Goal: Information Seeking & Learning: Check status

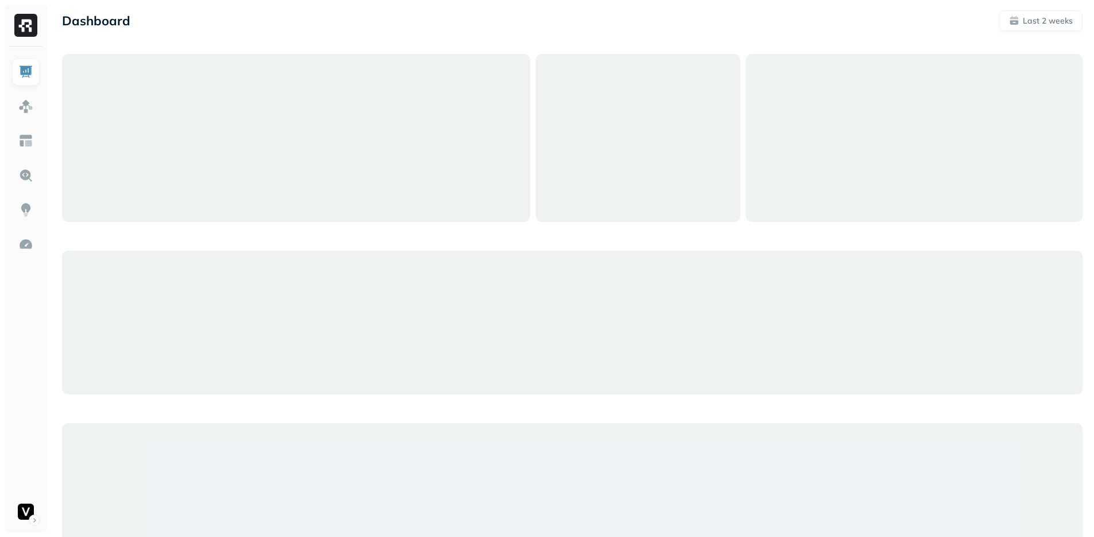
click at [512, 18] on div "Dashboard Last 2 weeks" at bounding box center [572, 20] width 1021 height 21
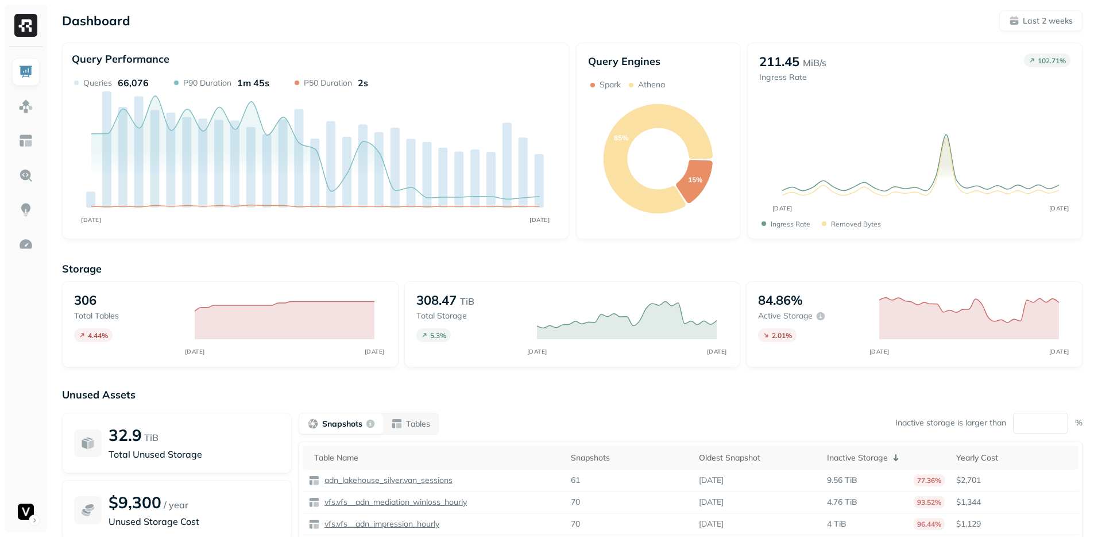
click at [491, 380] on div "Storage 306 Total tables 4.44 % AUG [DATE] 308.47 TiB Total storage 5.3 % AUG […" at bounding box center [572, 439] width 1021 height 379
click at [23, 137] on img at bounding box center [25, 140] width 15 height 15
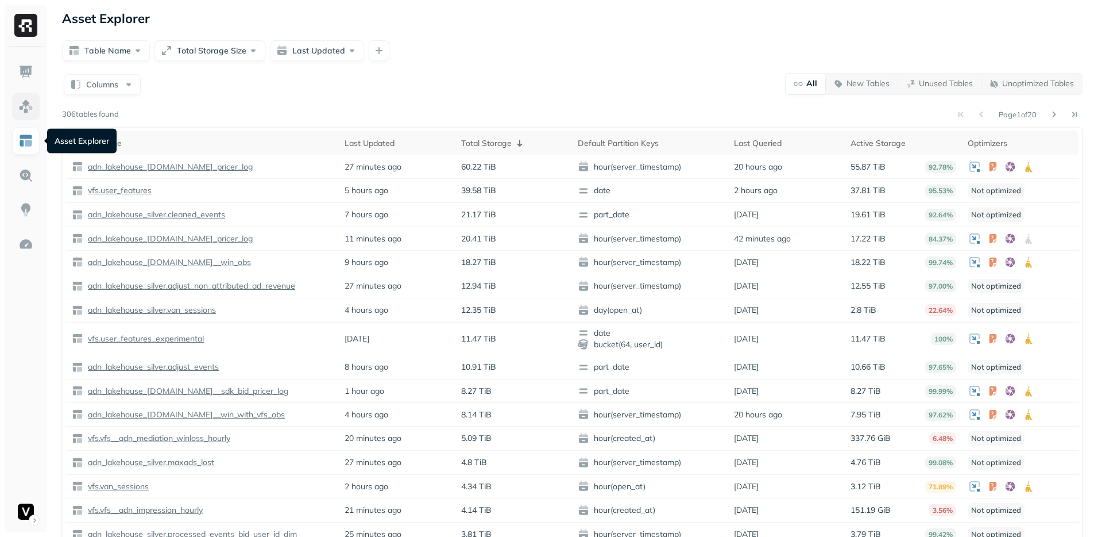
click at [20, 106] on img at bounding box center [25, 106] width 15 height 15
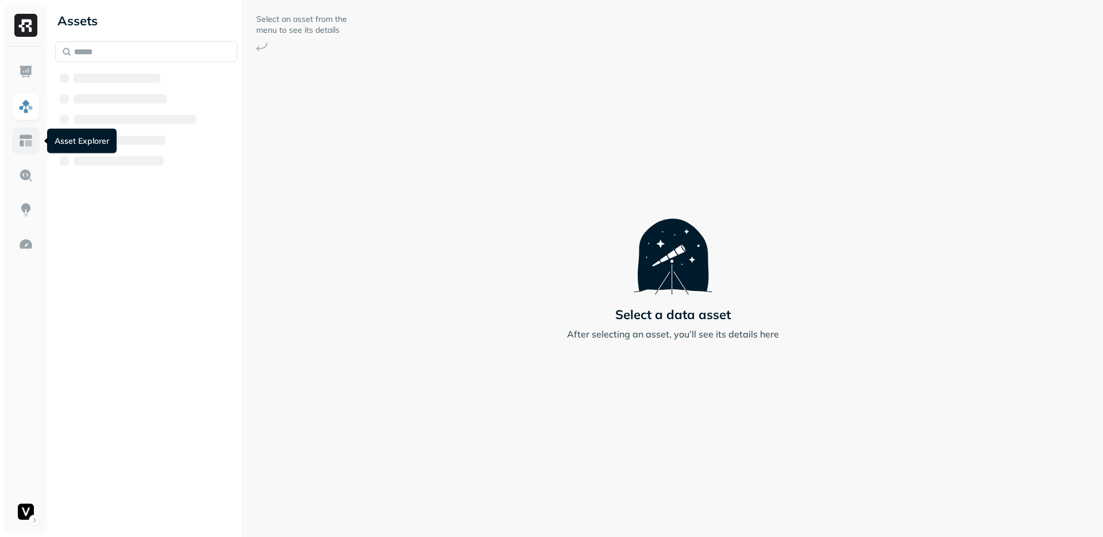
click at [28, 136] on img at bounding box center [25, 140] width 15 height 15
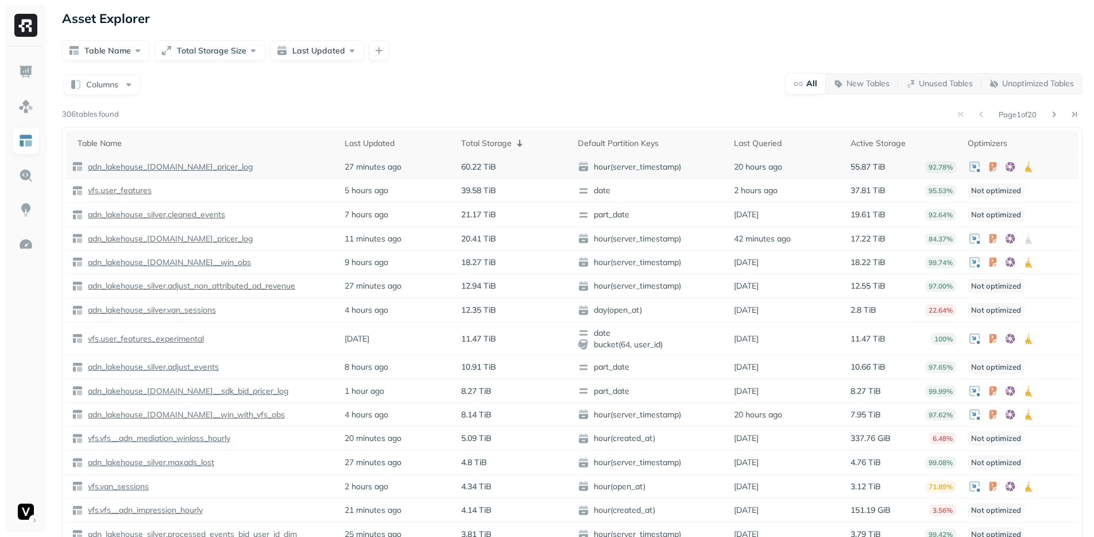
click at [177, 164] on p "adn_lakehouse_[DOMAIN_NAME]_pricer_log" at bounding box center [170, 166] width 168 height 11
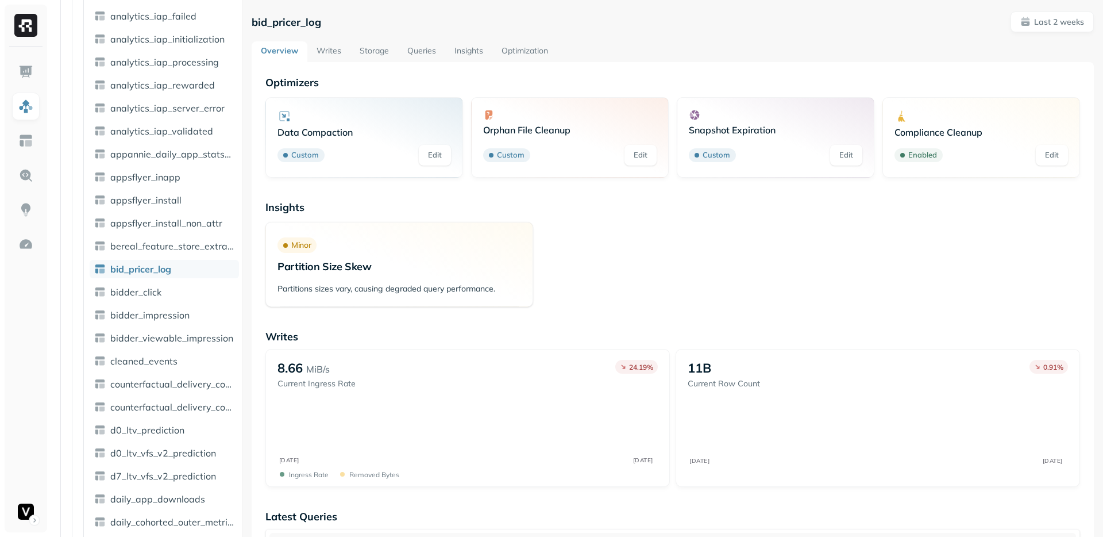
scroll to position [634, 0]
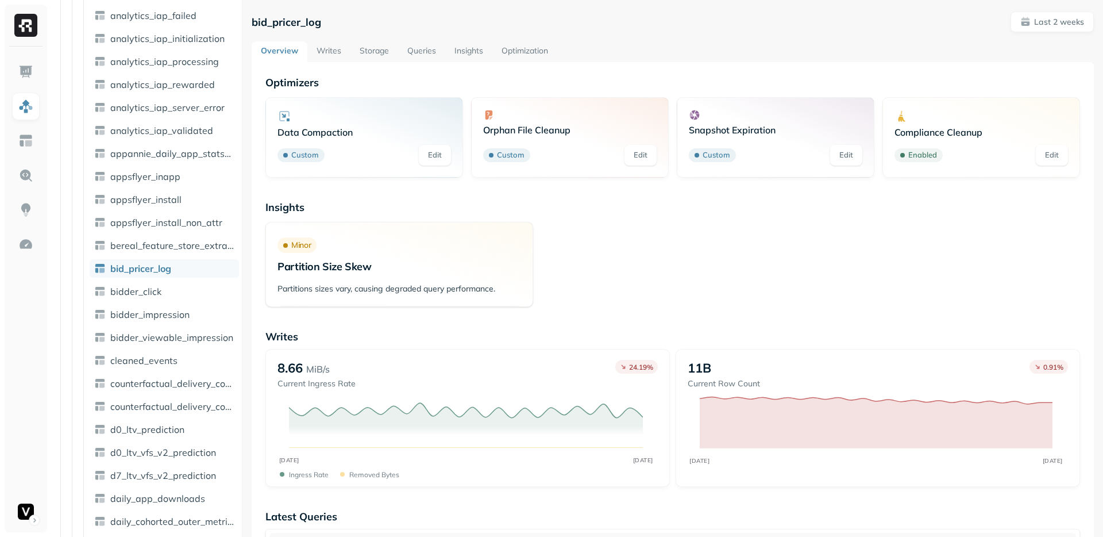
click at [376, 54] on link "Storage" at bounding box center [374, 51] width 48 height 21
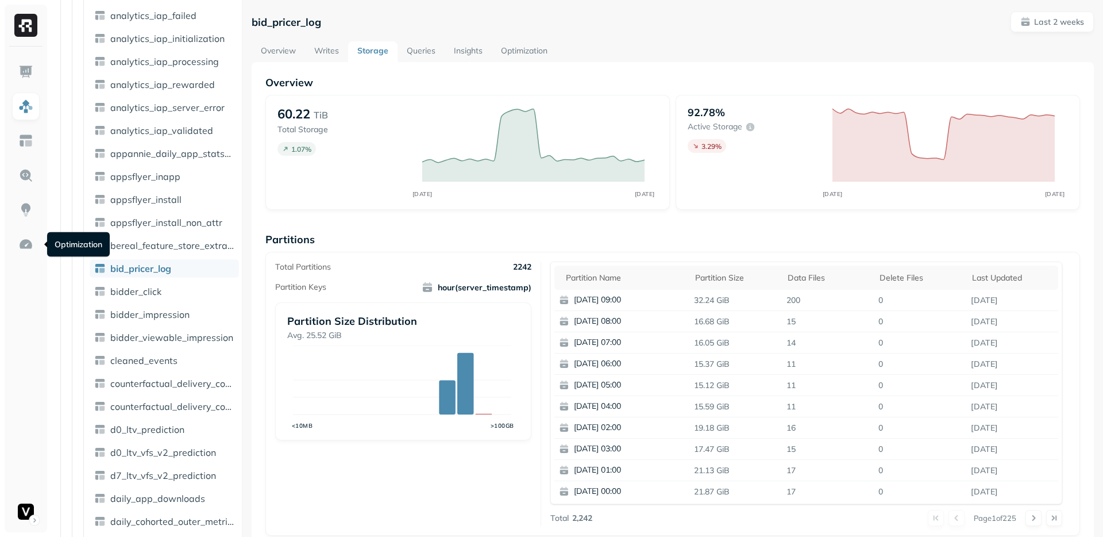
scroll to position [7, 0]
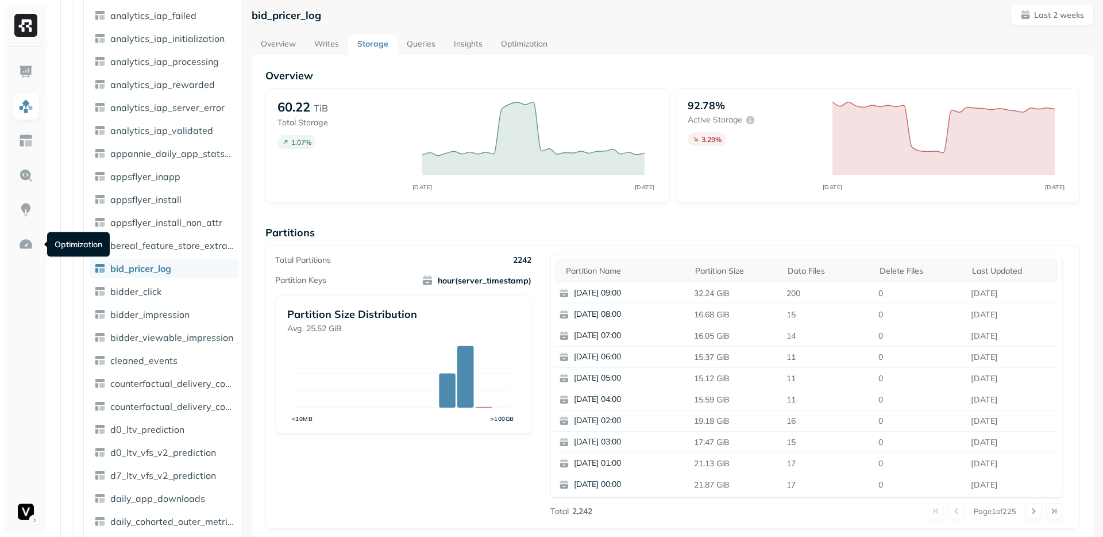
click at [532, 48] on link "Optimization" at bounding box center [524, 44] width 65 height 21
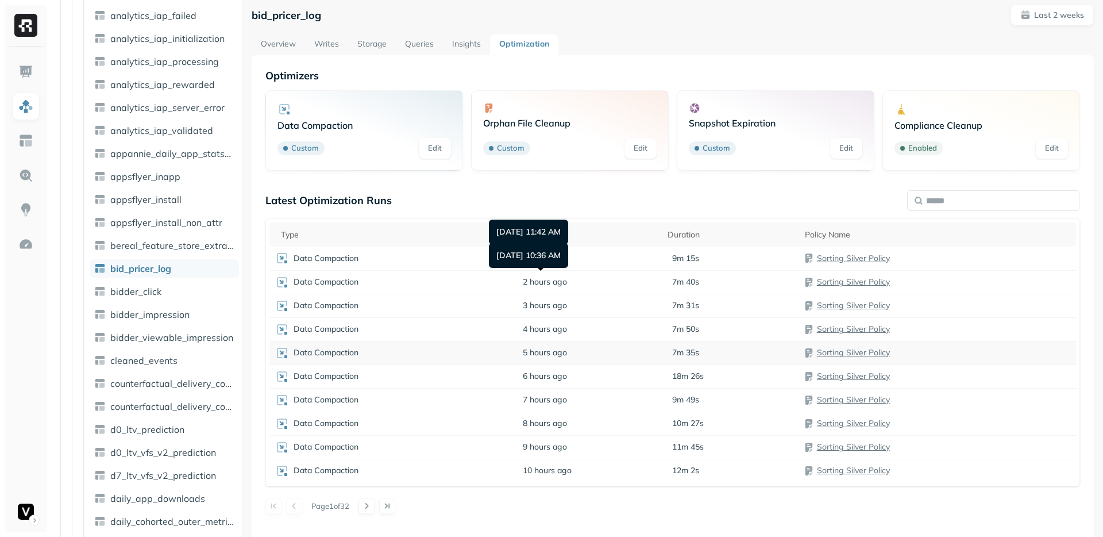
scroll to position [62, 0]
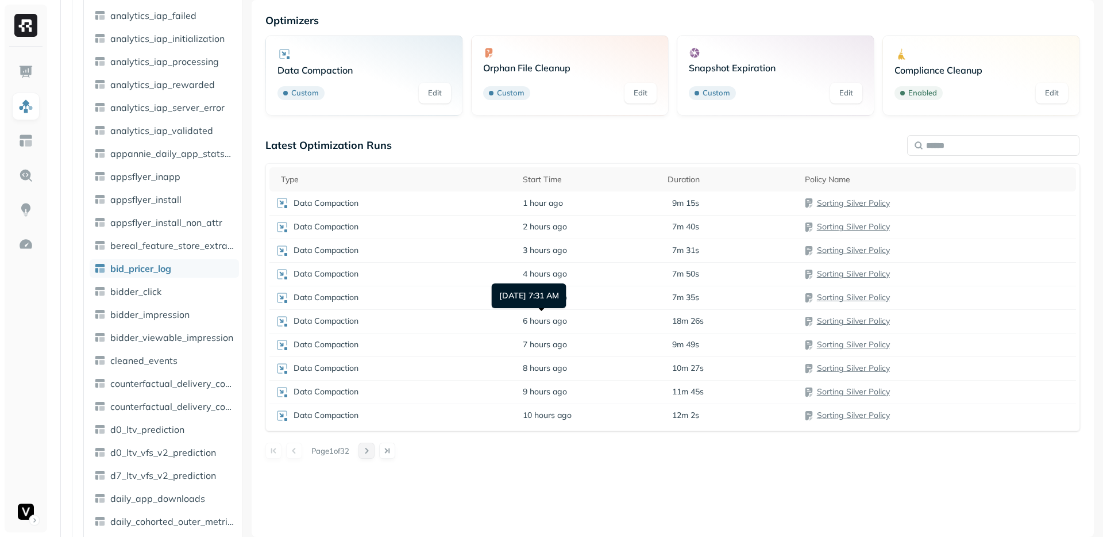
click at [368, 448] on button at bounding box center [366, 450] width 16 height 16
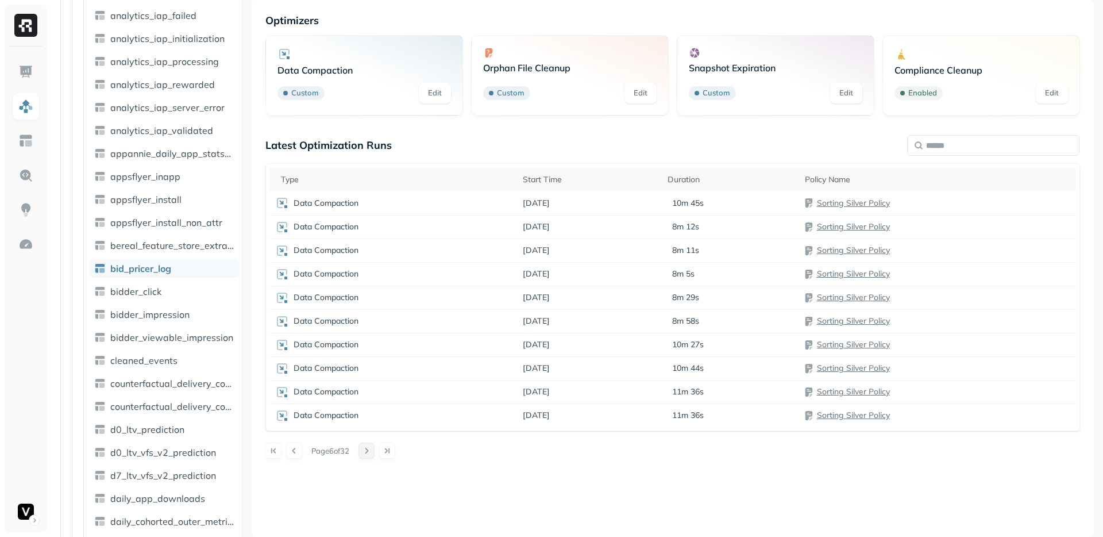
click at [368, 448] on button at bounding box center [366, 450] width 16 height 16
click at [303, 452] on div "Page 7 of 32" at bounding box center [672, 450] width 815 height 16
click at [294, 453] on button at bounding box center [294, 450] width 16 height 16
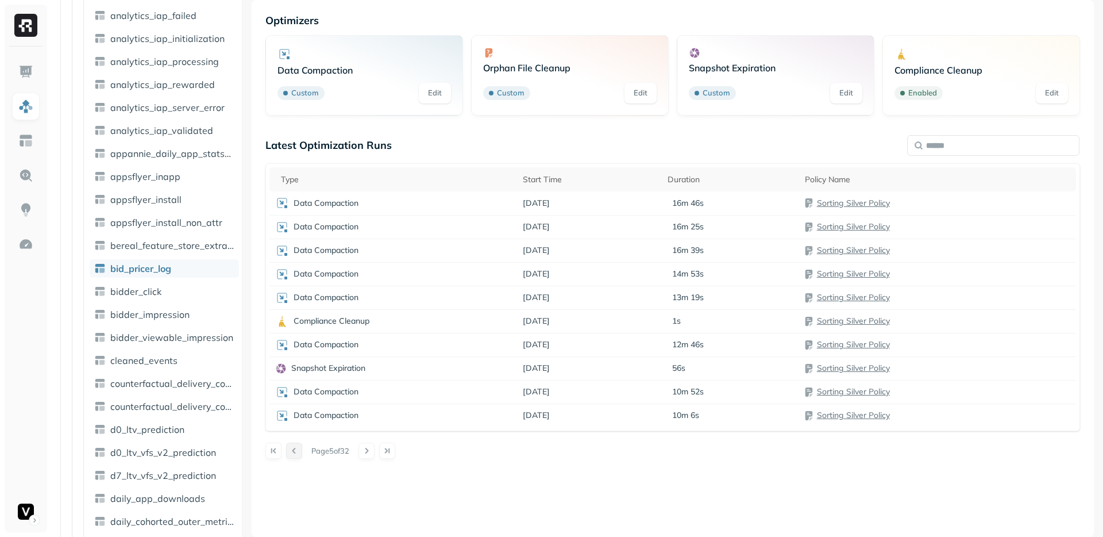
click at [297, 453] on button at bounding box center [294, 450] width 16 height 16
click at [369, 450] on button at bounding box center [366, 450] width 16 height 16
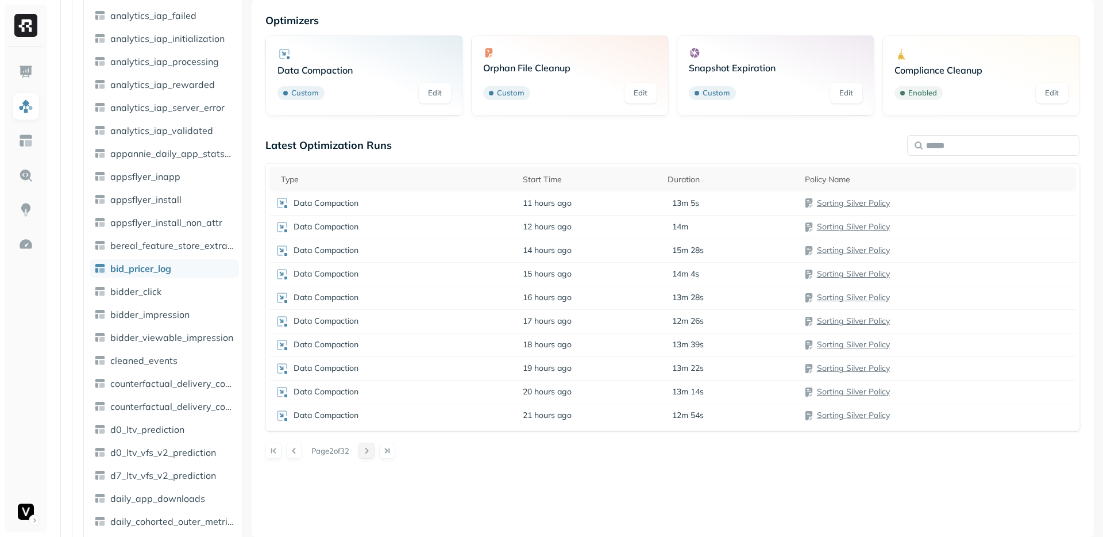
click at [369, 450] on button at bounding box center [366, 450] width 16 height 16
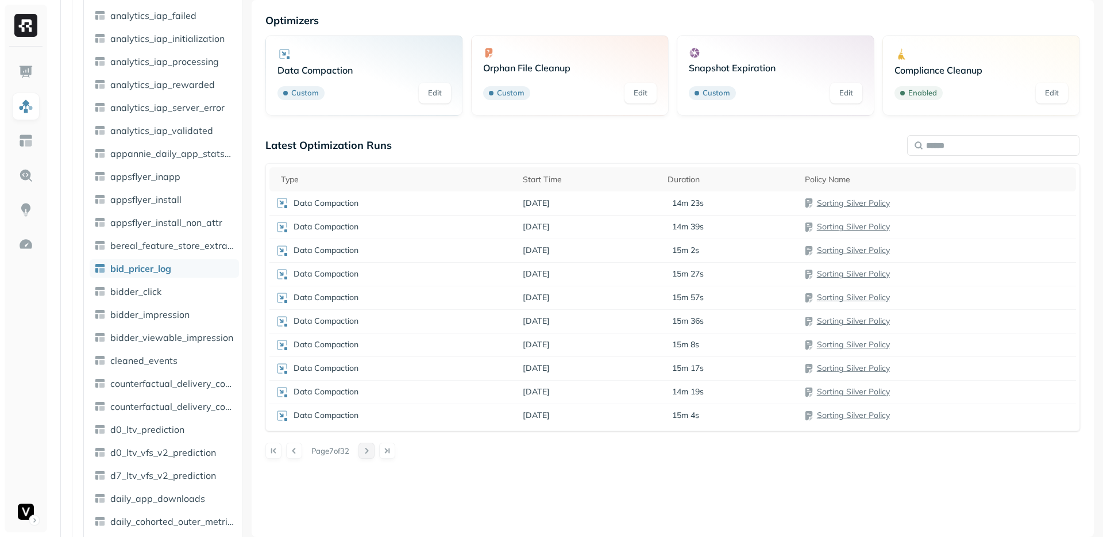
click at [369, 450] on button at bounding box center [366, 450] width 16 height 16
click at [374, 451] on button at bounding box center [366, 450] width 16 height 16
click at [374, 451] on button at bounding box center [371, 450] width 16 height 16
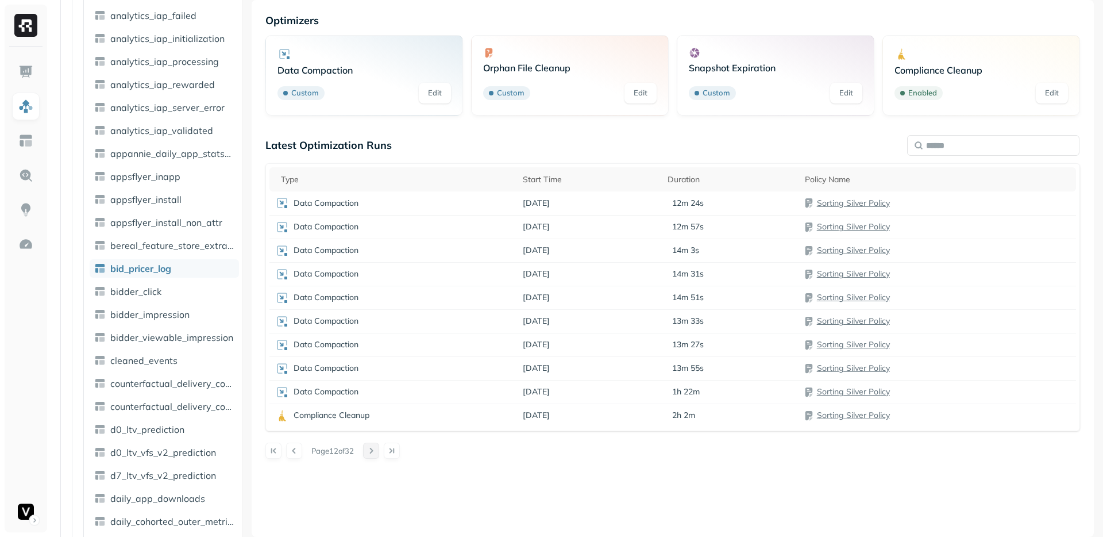
click at [374, 451] on button at bounding box center [371, 450] width 16 height 16
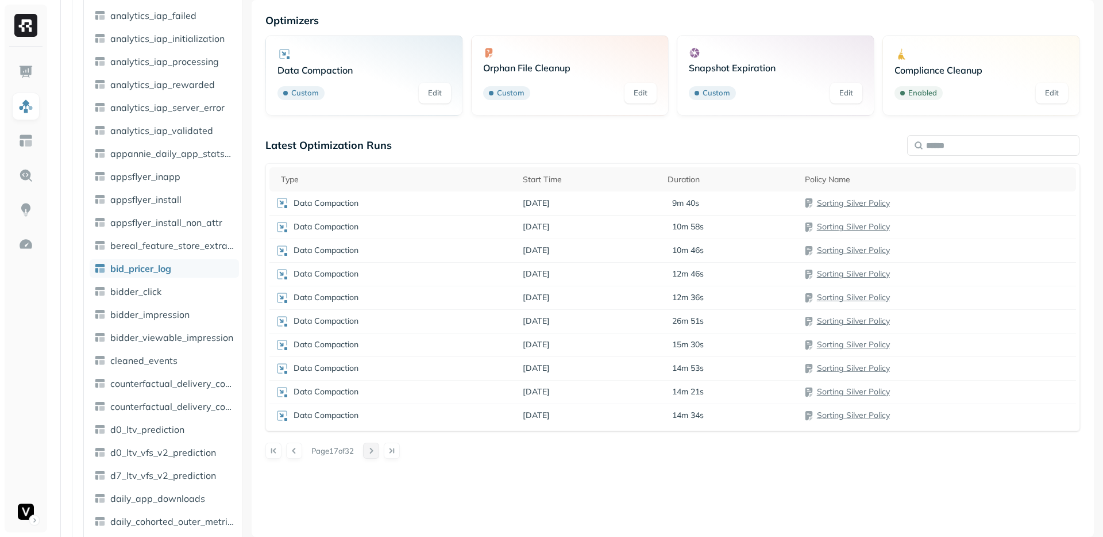
click at [374, 451] on button at bounding box center [371, 450] width 16 height 16
click at [306, 453] on div "Page 21 of 32" at bounding box center [672, 450] width 815 height 16
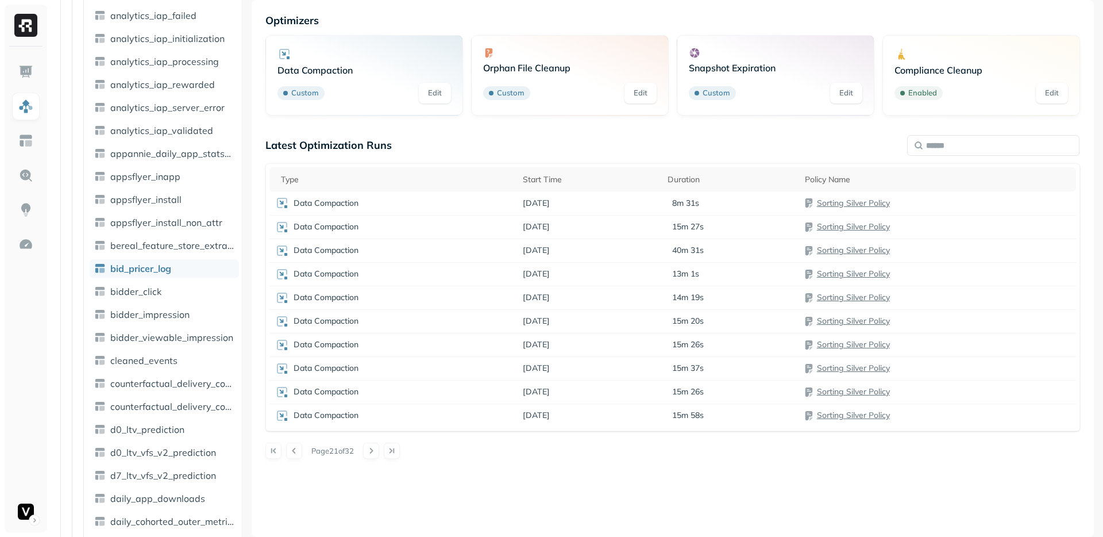
click at [302, 453] on div "Page 21 of 32" at bounding box center [672, 450] width 815 height 16
click at [300, 453] on button at bounding box center [294, 450] width 16 height 16
click at [916, 158] on div at bounding box center [993, 146] width 172 height 29
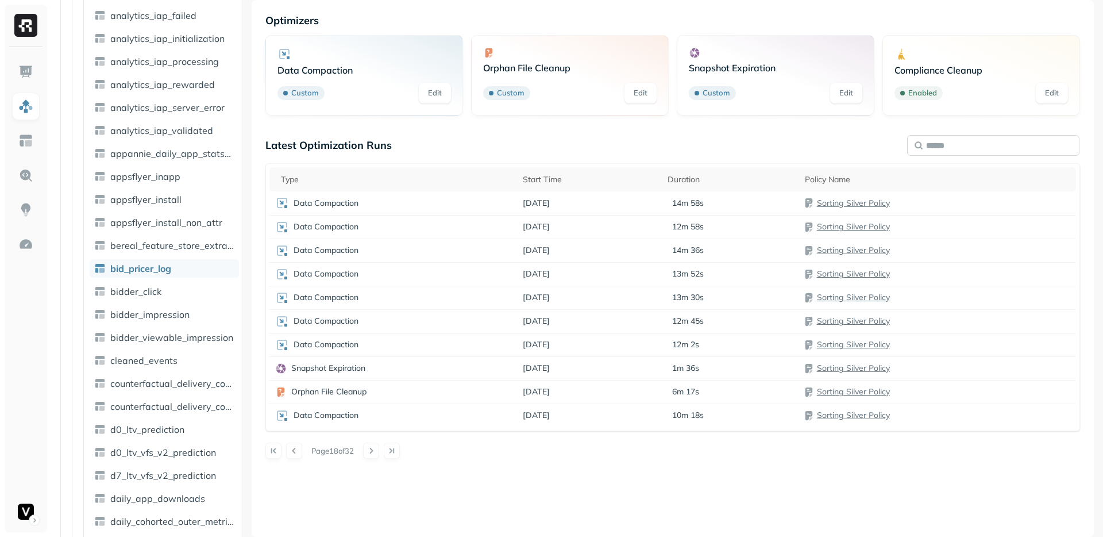
click at [935, 146] on input "text" at bounding box center [993, 145] width 172 height 21
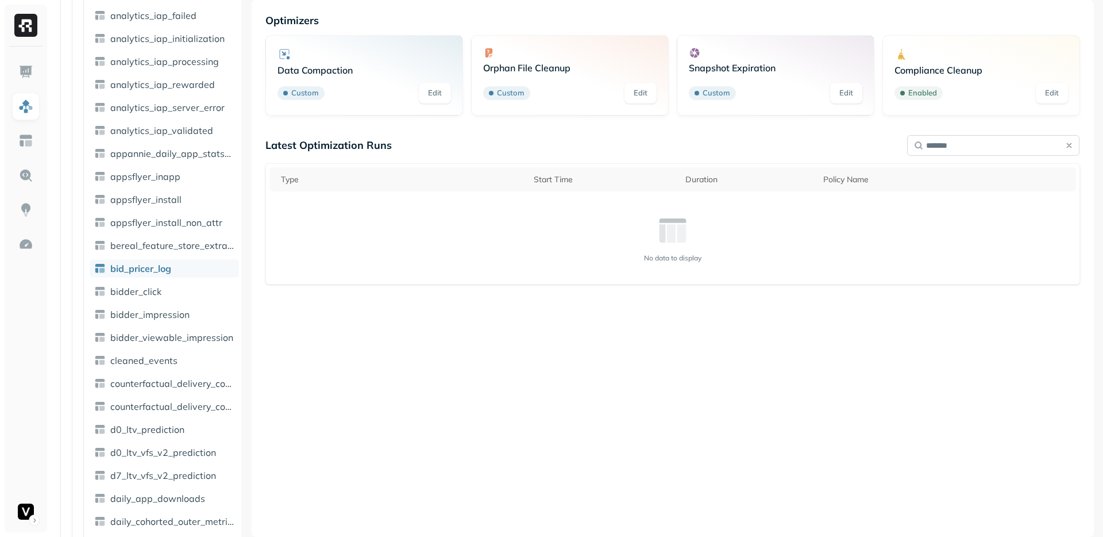
type input "********"
type input "******"
type input "**********"
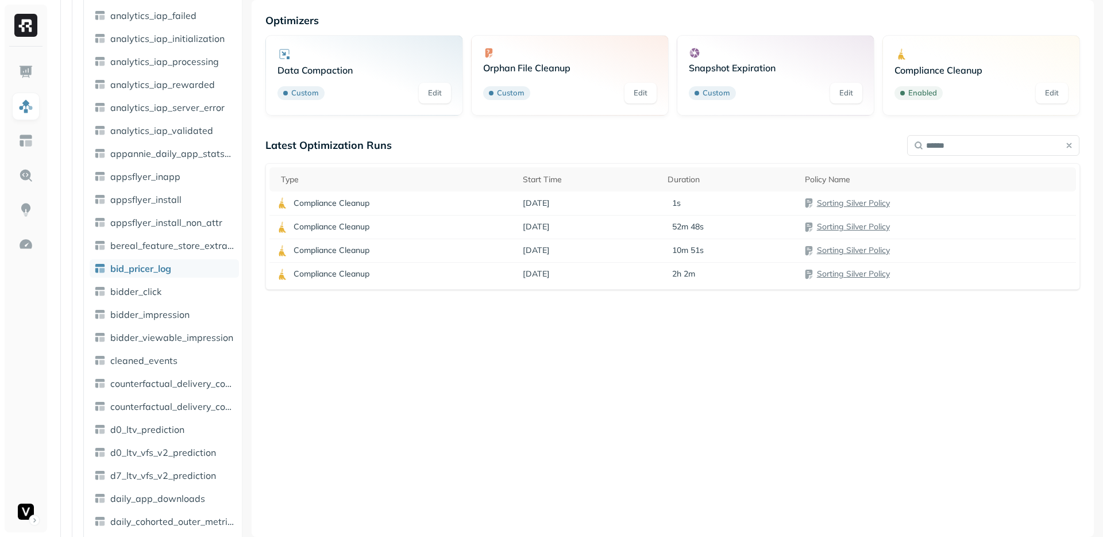
scroll to position [0, 0]
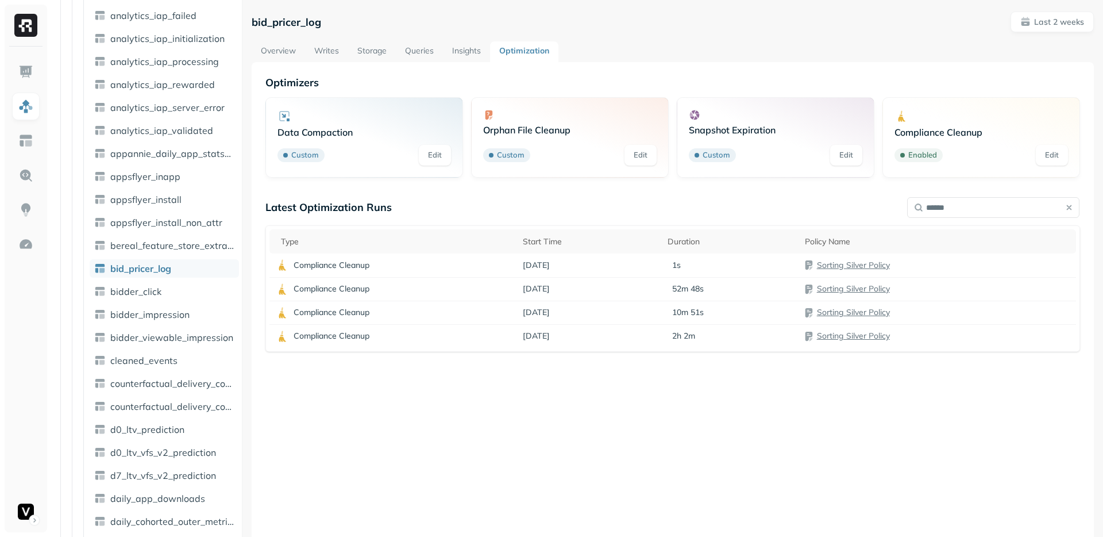
type input "******"
click at [612, 340] on td "[DATE]" at bounding box center [589, 336] width 145 height 24
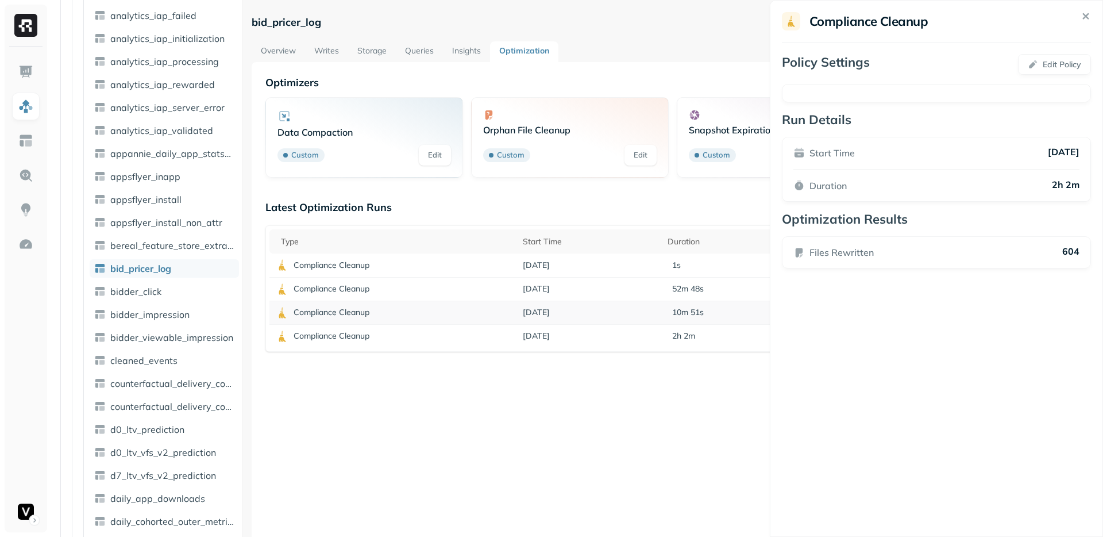
click at [626, 315] on html "Assets AWS Glue adn_lakehouse_bronze adn_lakehouse_gold adn_lakehouse_silver Ta…" at bounding box center [551, 268] width 1103 height 537
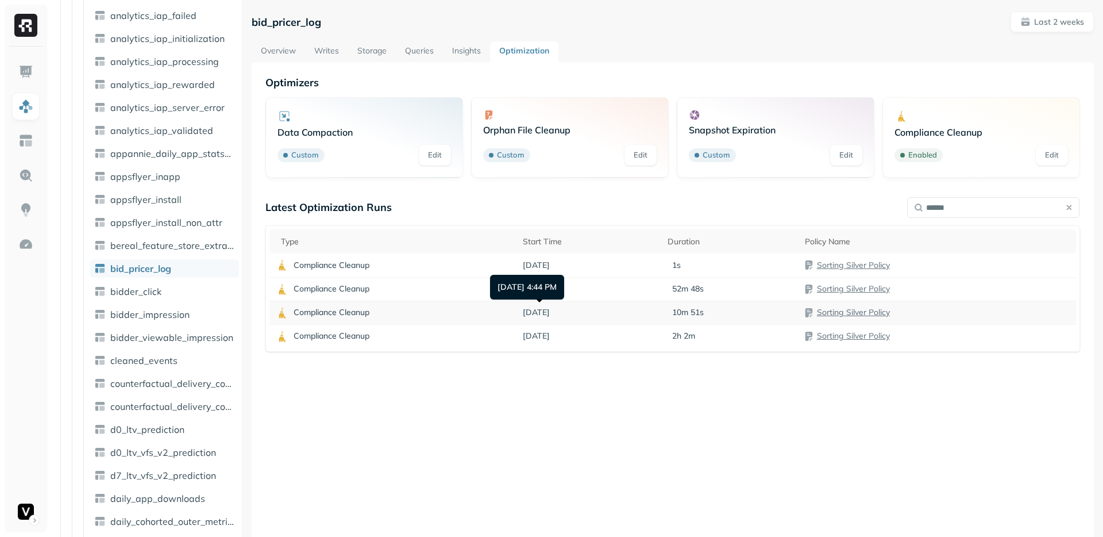
click at [542, 314] on span "[DATE]" at bounding box center [536, 312] width 27 height 11
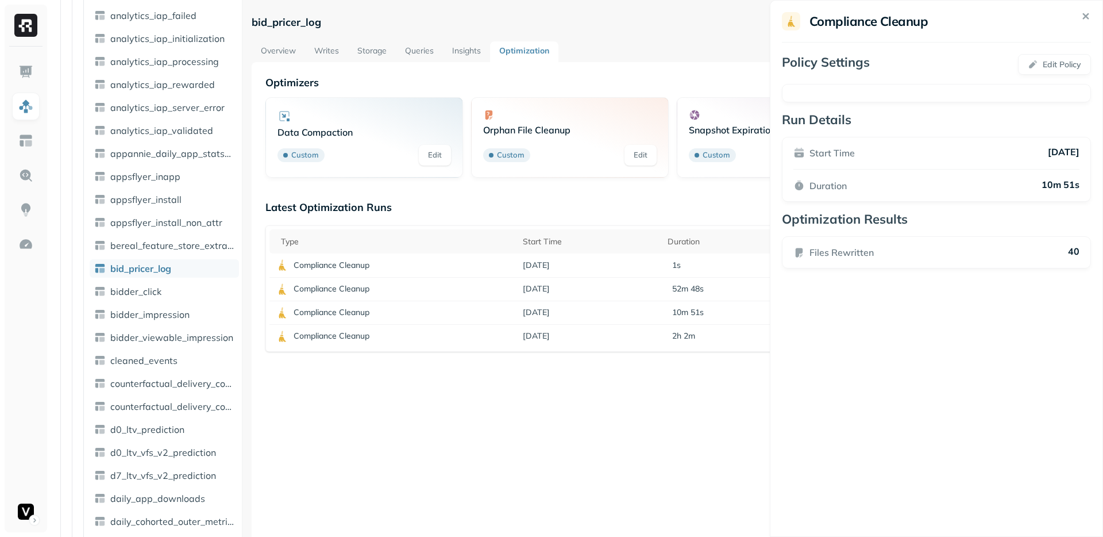
click at [580, 280] on html "Assets AWS Glue adn_lakehouse_bronze adn_lakehouse_gold adn_lakehouse_silver Ta…" at bounding box center [551, 268] width 1103 height 537
click at [539, 286] on span "[DATE]" at bounding box center [536, 288] width 27 height 11
click at [545, 277] on html "Assets AWS Glue adn_lakehouse_bronze adn_lakehouse_gold adn_lakehouse_silver Ta…" at bounding box center [551, 268] width 1103 height 537
click at [551, 273] on td "[DATE]" at bounding box center [589, 265] width 145 height 24
drag, startPoint x: 510, startPoint y: 411, endPoint x: 508, endPoint y: 390, distance: 21.3
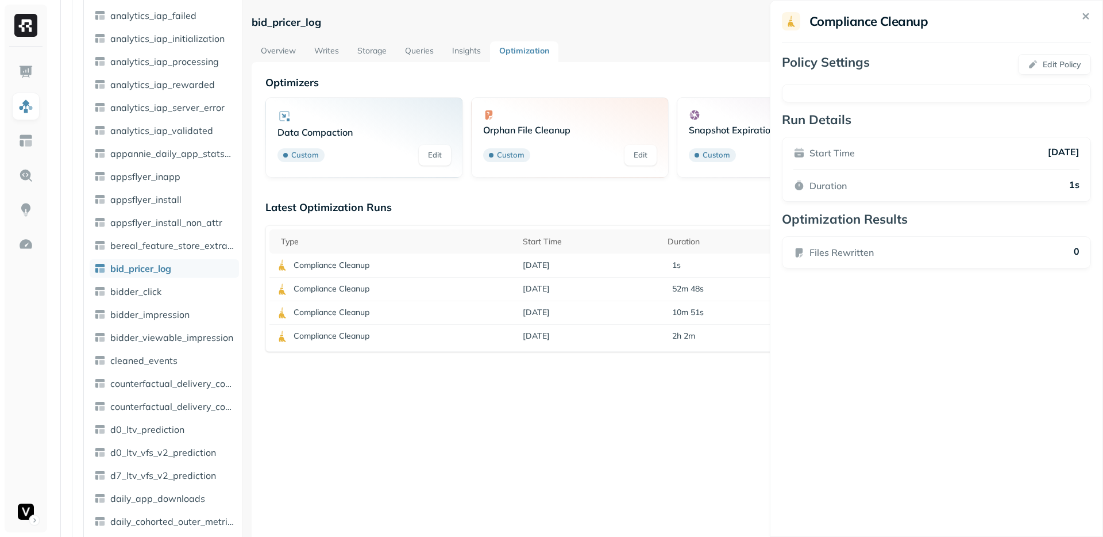
click at [510, 411] on div "Latest Optimization Runs ****** Type Start Time Duration Policy Name Compliance…" at bounding box center [672, 359] width 815 height 319
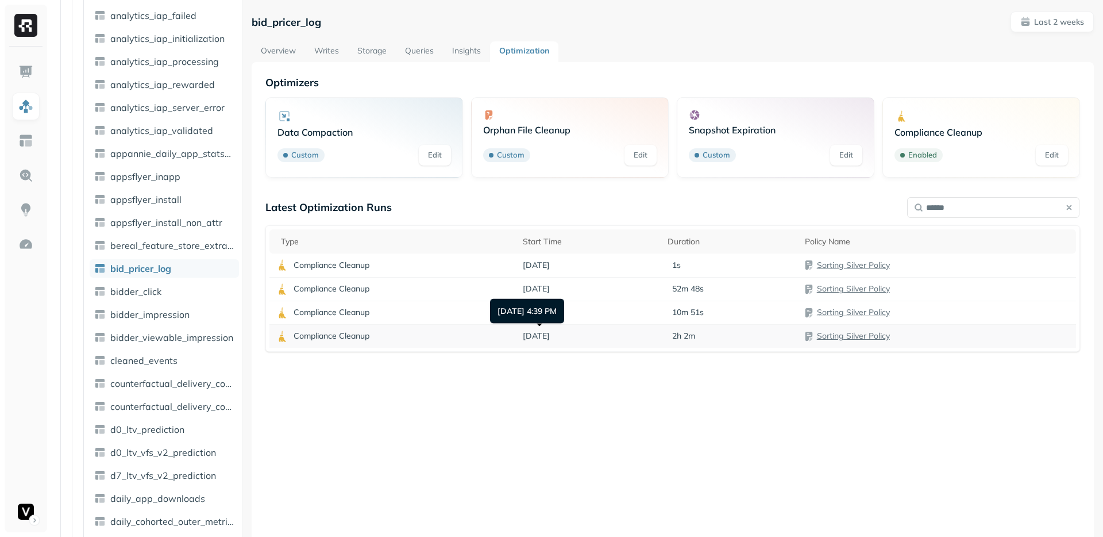
click at [535, 336] on span "[DATE]" at bounding box center [536, 335] width 27 height 11
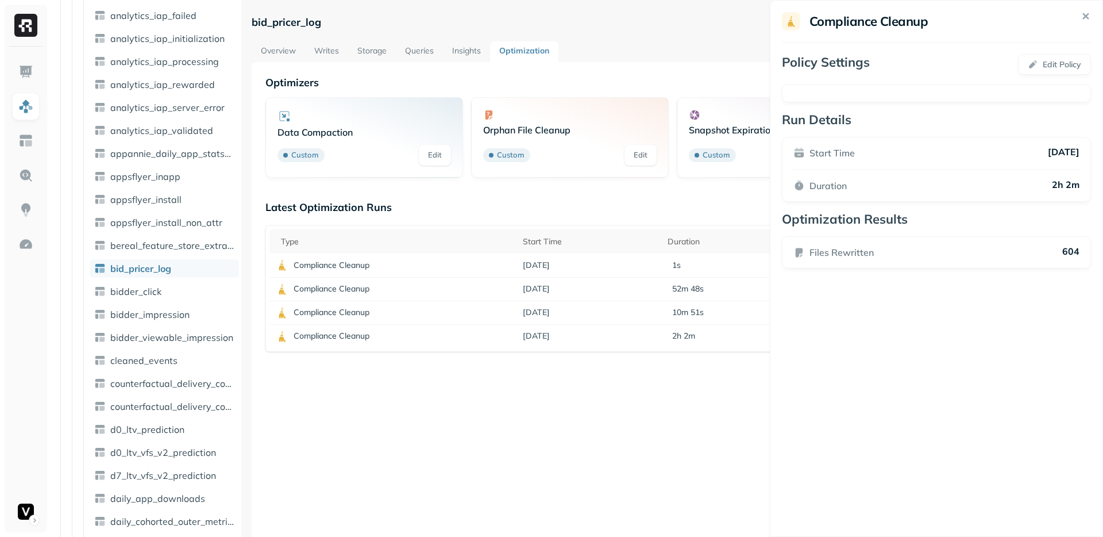
click at [677, 462] on html "Assets AWS Glue adn_lakehouse_bronze adn_lakehouse_gold adn_lakehouse_silver Ta…" at bounding box center [551, 268] width 1103 height 537
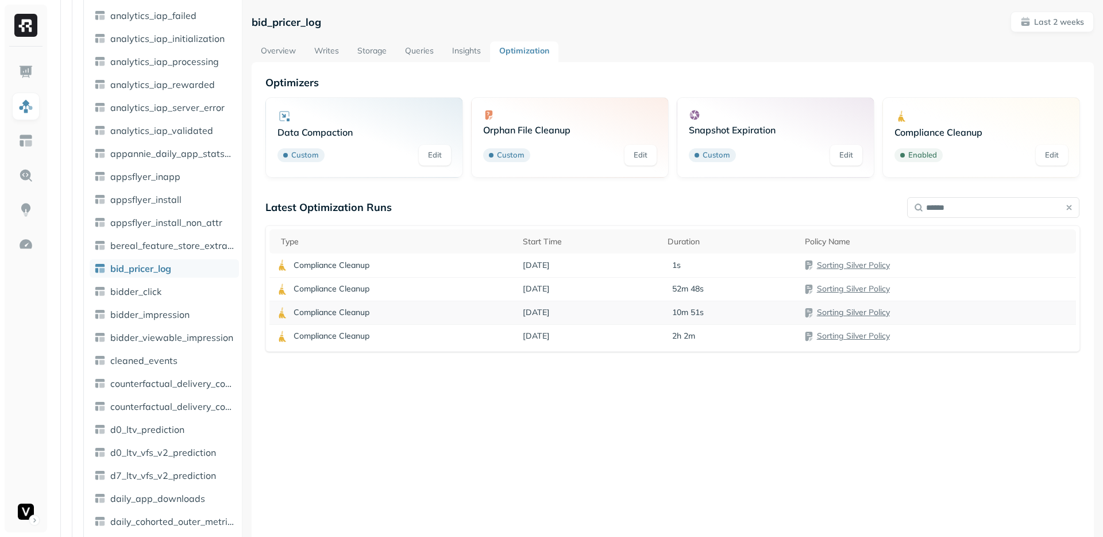
click at [562, 322] on td "[DATE]" at bounding box center [589, 312] width 145 height 24
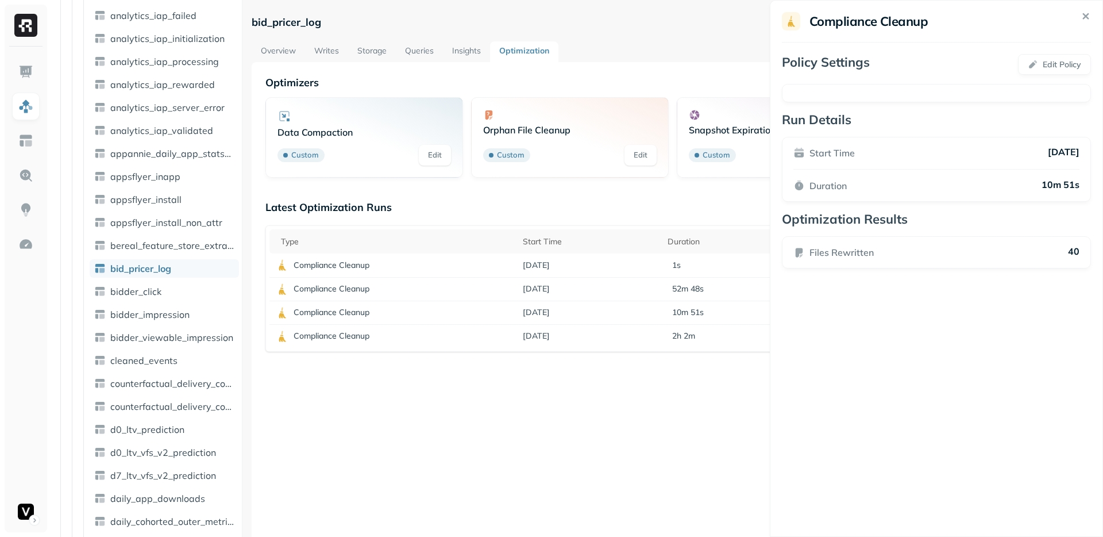
click at [585, 398] on html "Assets AWS Glue adn_lakehouse_bronze adn_lakehouse_gold adn_lakehouse_silver Ta…" at bounding box center [551, 268] width 1103 height 537
click at [646, 284] on td "[DATE]" at bounding box center [589, 289] width 145 height 24
click at [622, 460] on html "Assets AWS Glue adn_lakehouse_bronze adn_lakehouse_gold adn_lakehouse_silver Ta…" at bounding box center [551, 268] width 1103 height 537
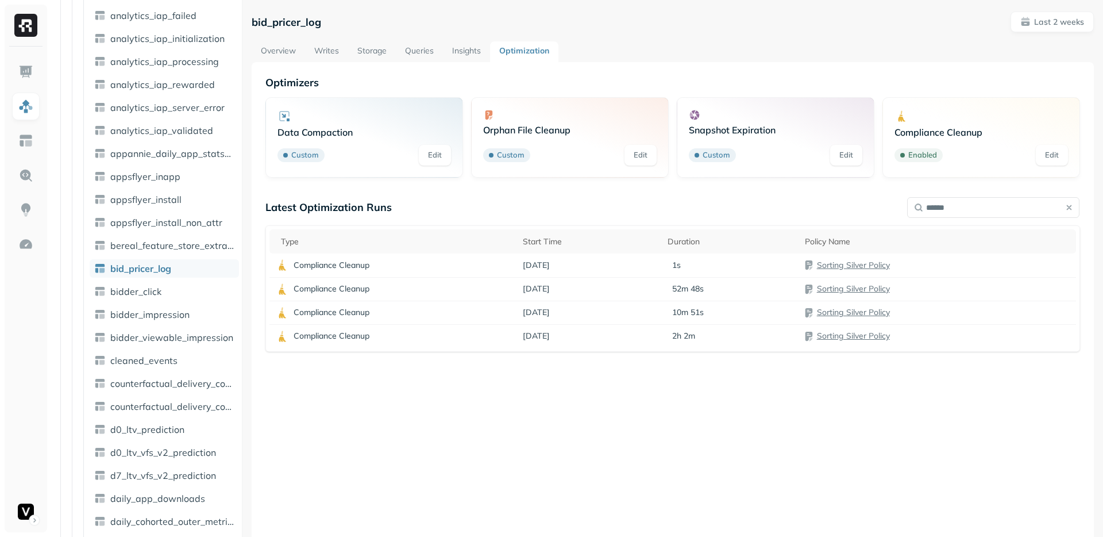
click at [658, 428] on div "Latest Optimization Runs ****** Type Start Time Duration Policy Name Compliance…" at bounding box center [672, 359] width 815 height 319
click at [458, 214] on div "Latest Optimization Runs ****** Type Start Time Duration Policy Name Compliance…" at bounding box center [672, 359] width 815 height 319
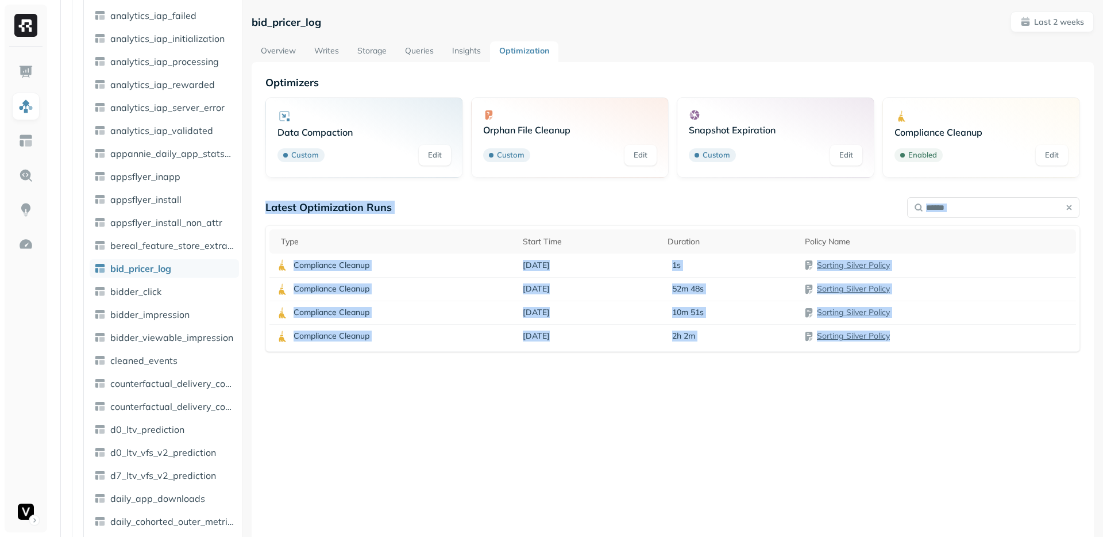
drag, startPoint x: 458, startPoint y: 214, endPoint x: 822, endPoint y: 444, distance: 430.9
click at [822, 445] on div "Latest Optimization Runs ****** Type Start Time Duration Policy Name Compliance…" at bounding box center [672, 359] width 815 height 319
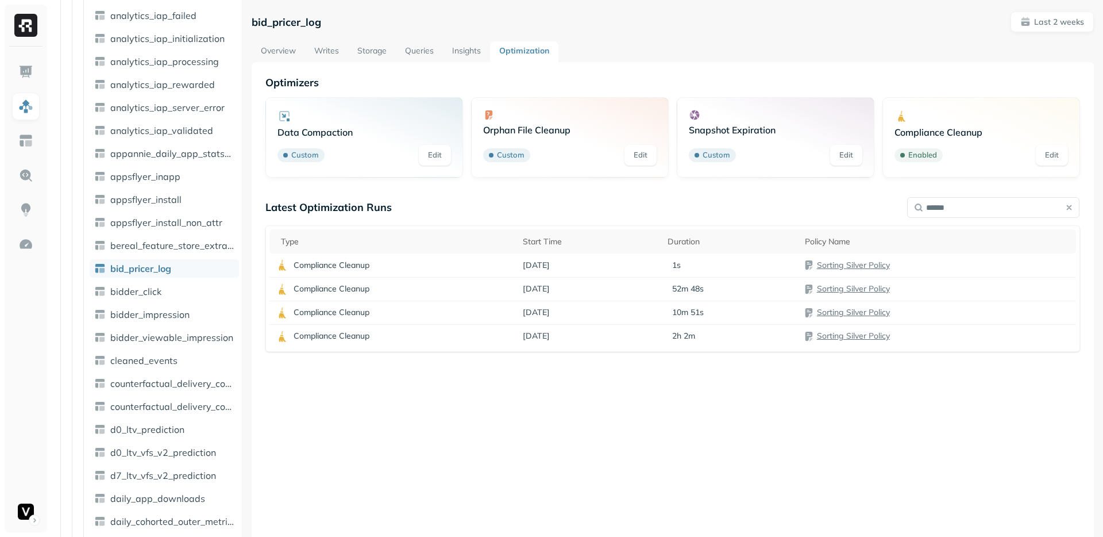
click at [822, 444] on div "Latest Optimization Runs ****** Type Start Time Duration Policy Name Compliance…" at bounding box center [672, 359] width 815 height 319
drag, startPoint x: 822, startPoint y: 444, endPoint x: 452, endPoint y: 209, distance: 438.7
click at [452, 209] on div "Latest Optimization Runs ****** Type Start Time Duration Policy Name Compliance…" at bounding box center [672, 359] width 815 height 319
click at [452, 209] on div "Latest Optimization Runs" at bounding box center [672, 206] width 815 height 13
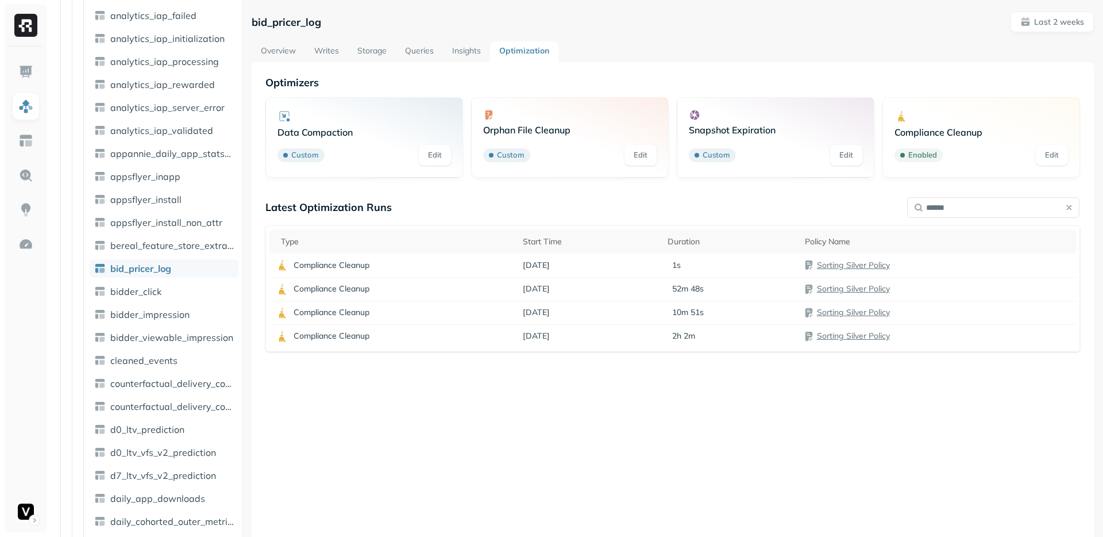
click at [452, 209] on div "Latest Optimization Runs" at bounding box center [672, 206] width 815 height 13
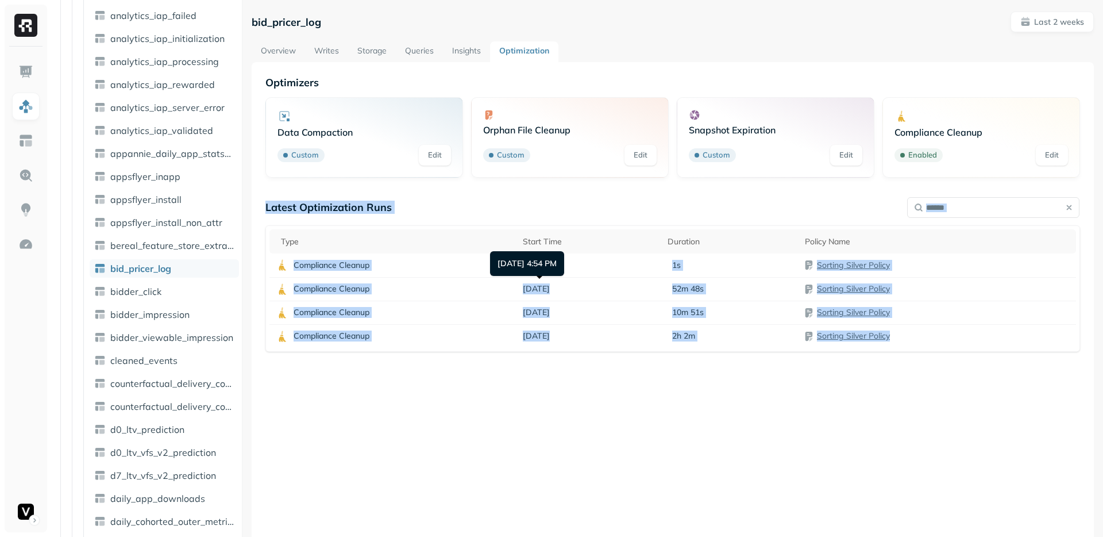
drag, startPoint x: 452, startPoint y: 209, endPoint x: 659, endPoint y: 418, distance: 294.9
click at [660, 418] on div "Latest Optimization Runs ****** Type Start Time Duration Policy Name Compliance…" at bounding box center [672, 359] width 815 height 319
drag, startPoint x: 659, startPoint y: 418, endPoint x: 665, endPoint y: 408, distance: 11.8
click at [659, 418] on div "Latest Optimization Runs ****** Type Start Time Duration Policy Name Compliance…" at bounding box center [672, 359] width 815 height 319
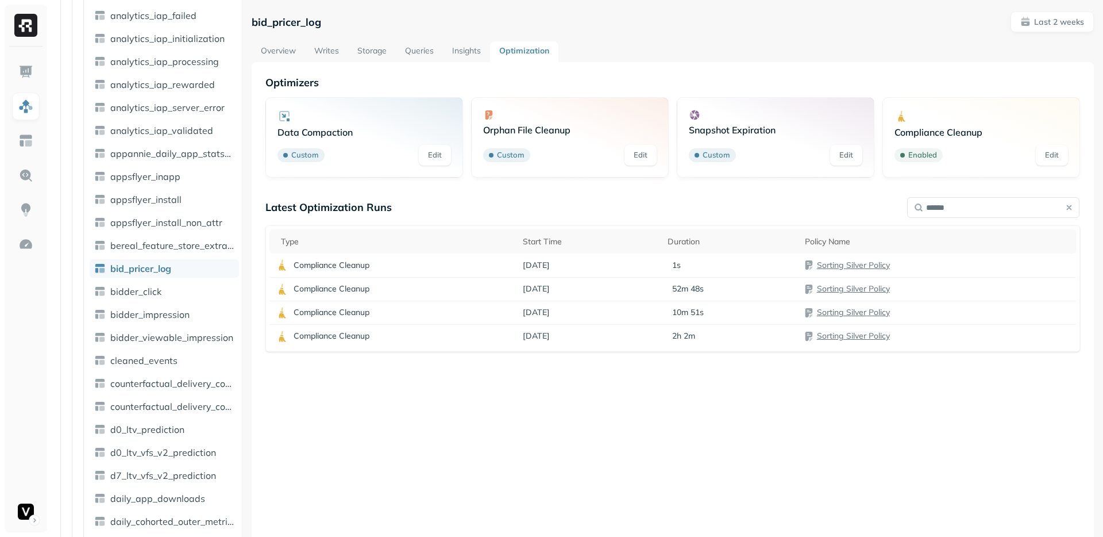
click at [1065, 206] on button "button" at bounding box center [1069, 207] width 16 height 16
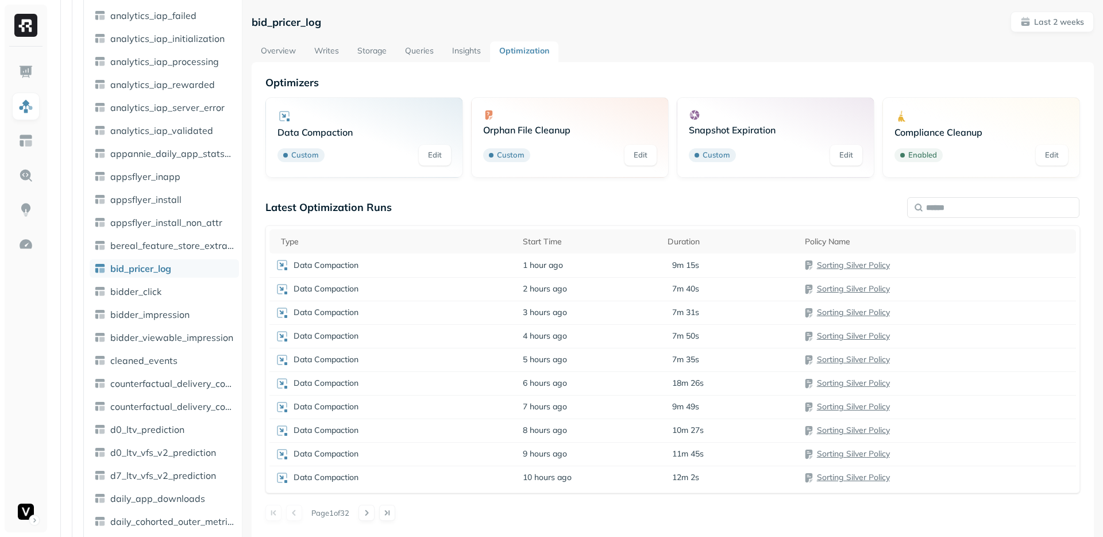
click at [641, 204] on div "Latest Optimization Runs" at bounding box center [672, 206] width 815 height 13
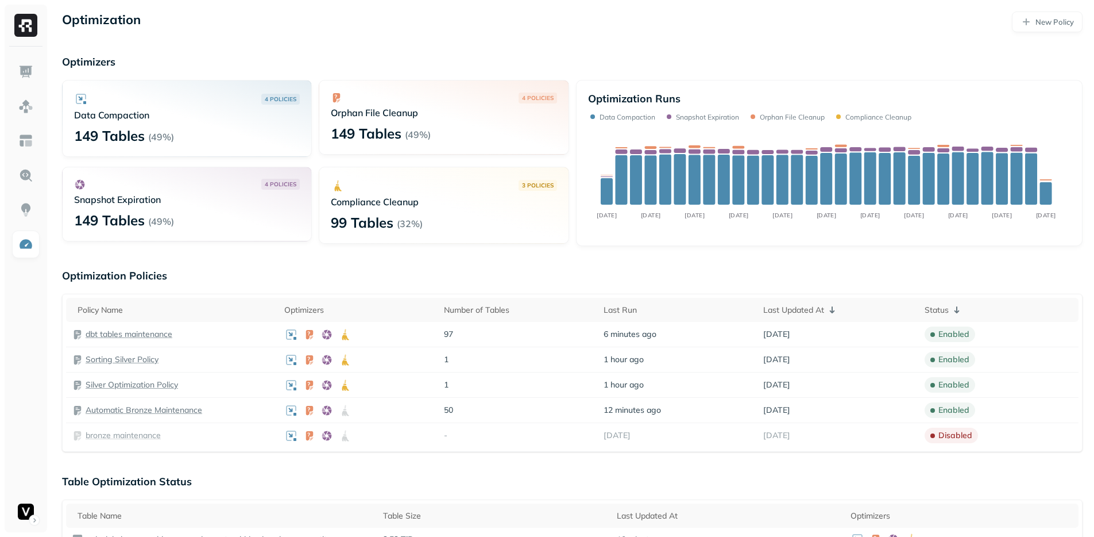
scroll to position [15, 0]
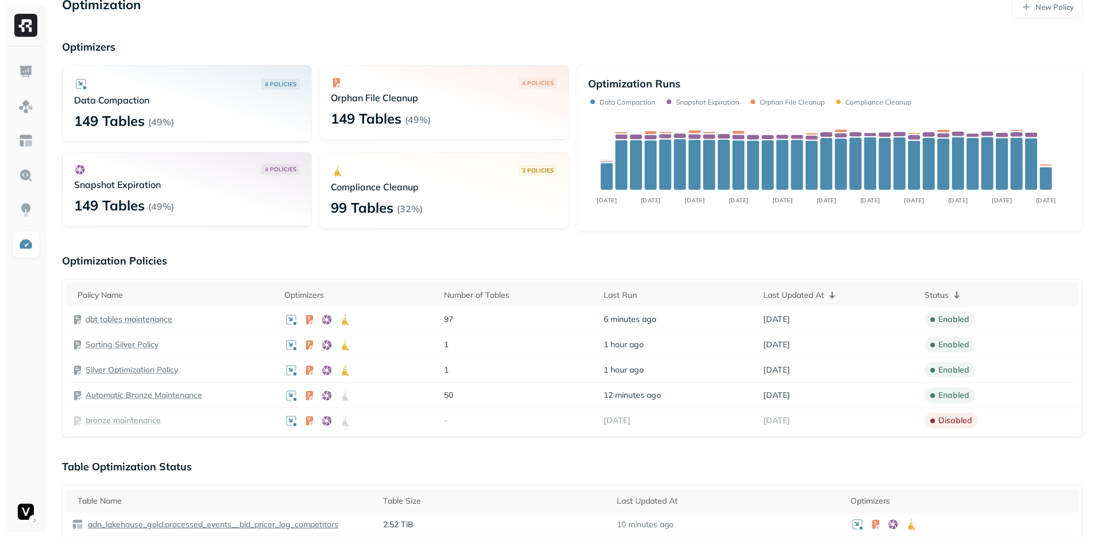
click at [339, 206] on p "99 Tables" at bounding box center [362, 207] width 63 height 18
drag, startPoint x: 339, startPoint y: 206, endPoint x: 463, endPoint y: 211, distance: 124.2
click at [463, 211] on div "99 Tables ( 32% )" at bounding box center [444, 207] width 226 height 18
click at [462, 211] on div "99 Tables ( 32% )" at bounding box center [444, 207] width 226 height 18
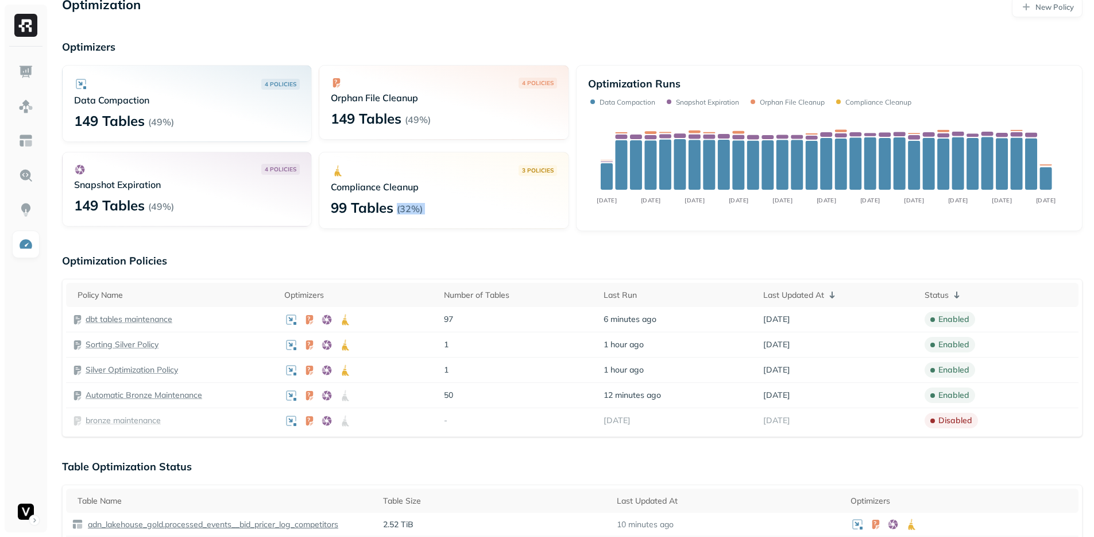
click at [462, 211] on div "99 Tables ( 32% )" at bounding box center [444, 207] width 226 height 18
click at [491, 466] on p "Table Optimization Status" at bounding box center [572, 466] width 1021 height 13
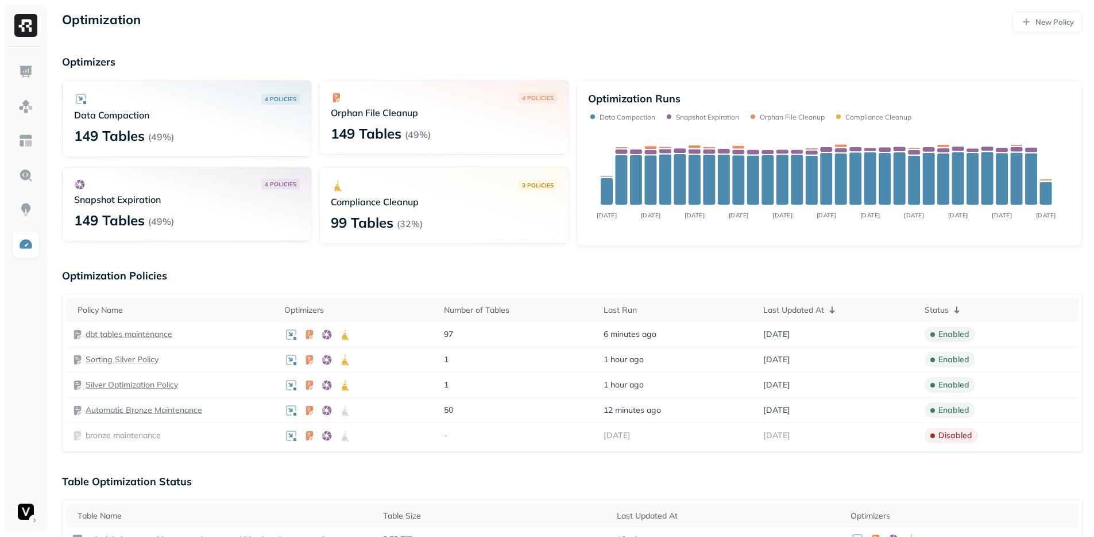
click at [511, 235] on div "3 POLICIES Compliance Cleanup 99 Tables ( 32% )" at bounding box center [444, 205] width 250 height 77
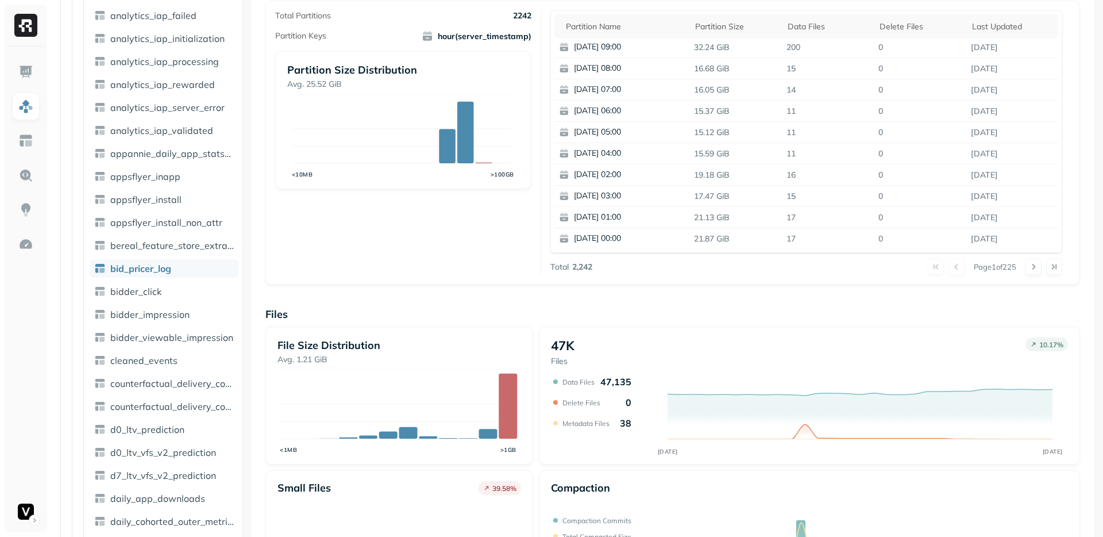
scroll to position [67, 0]
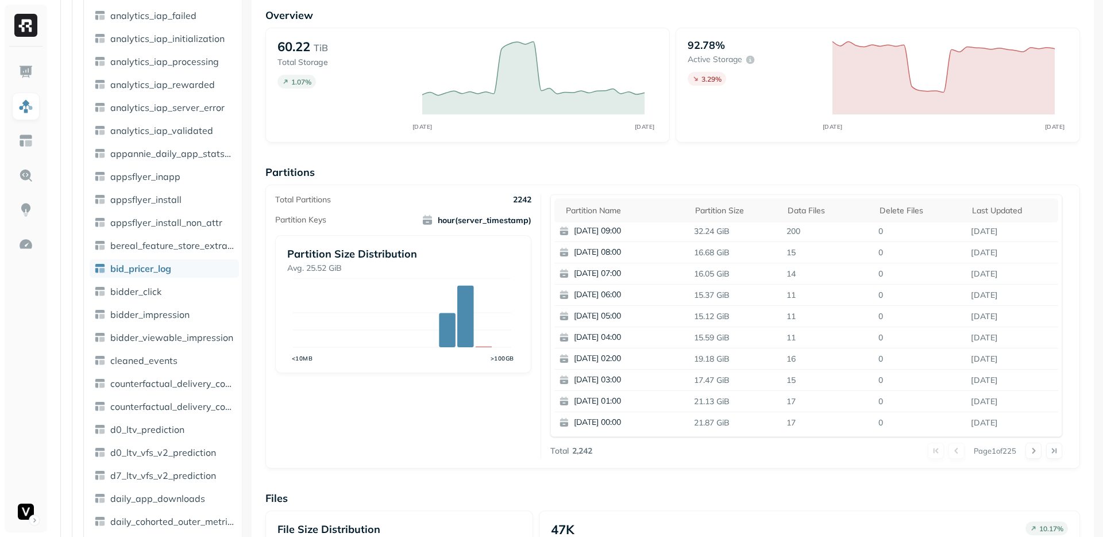
click at [405, 398] on div "Total Partitions 2242 Partition Keys hour(server_timestamp) Partition Size Dist…" at bounding box center [408, 326] width 266 height 264
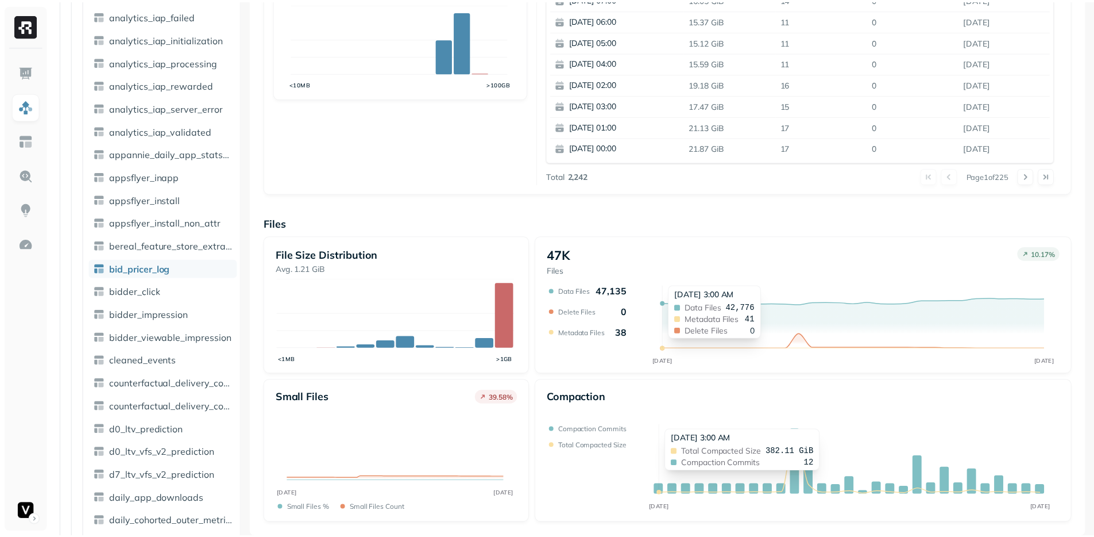
scroll to position [215, 0]
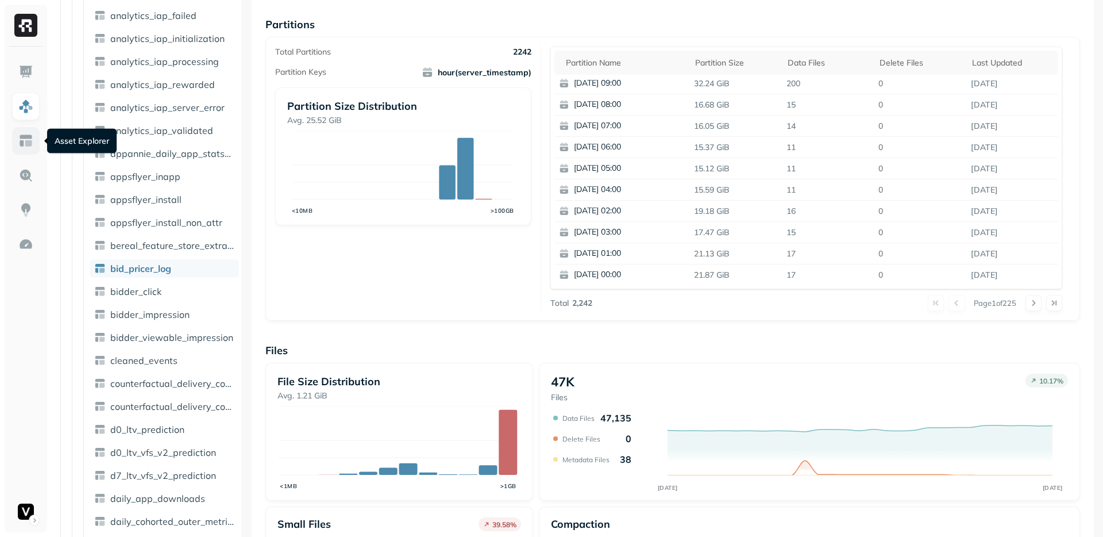
click at [27, 151] on link at bounding box center [26, 141] width 28 height 28
